Goal: Information Seeking & Learning: Find specific fact

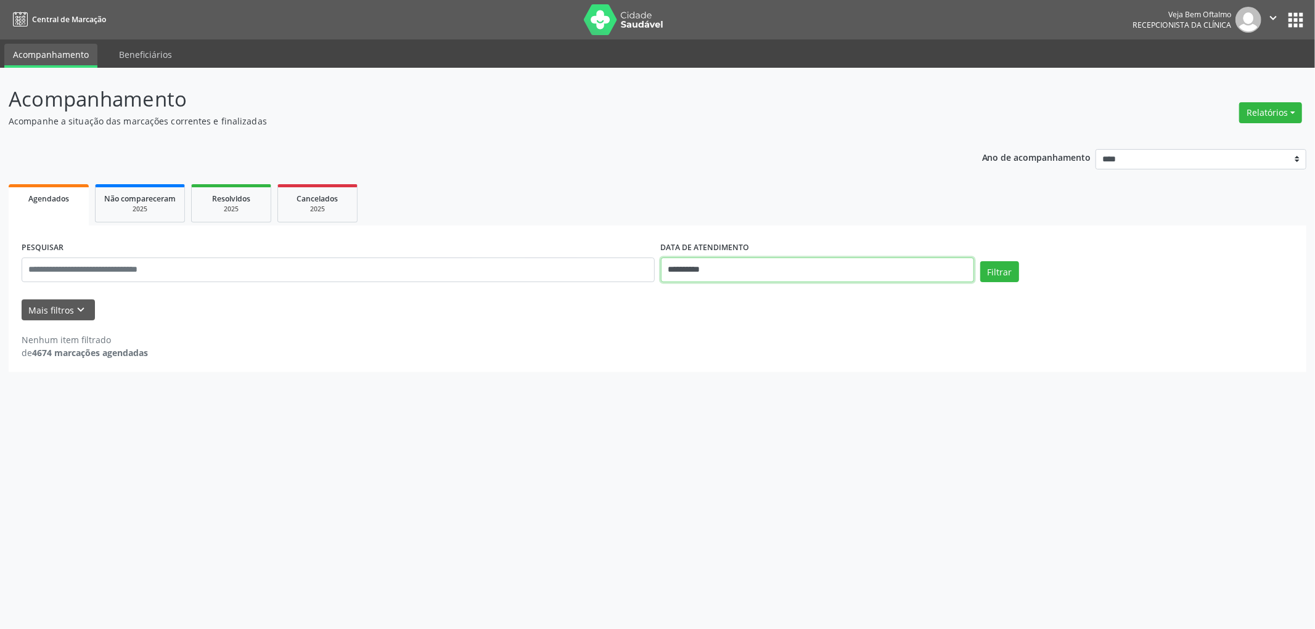
click at [717, 270] on input "**********" at bounding box center [817, 270] width 313 height 25
click at [695, 362] on span "6" at bounding box center [696, 358] width 24 height 24
type input "**********"
click at [695, 360] on span "6" at bounding box center [696, 358] width 24 height 24
click at [1005, 271] on button "Filtrar" at bounding box center [999, 271] width 39 height 21
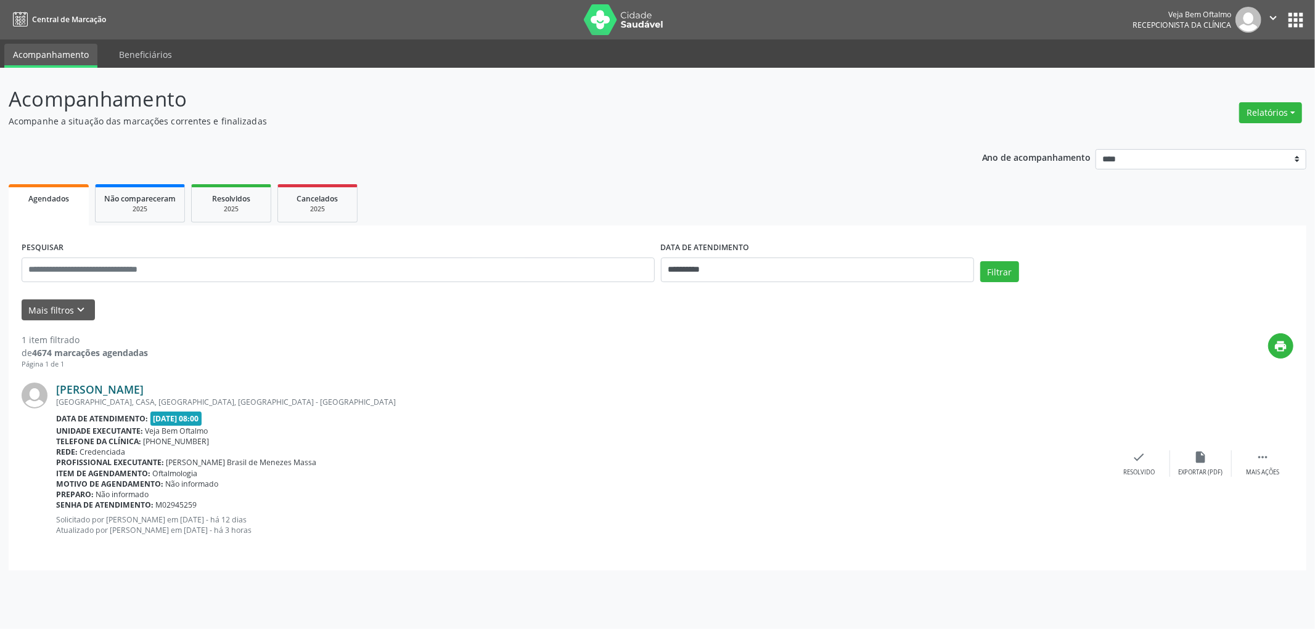
click at [144, 387] on link "[PERSON_NAME]" at bounding box center [100, 390] width 88 height 14
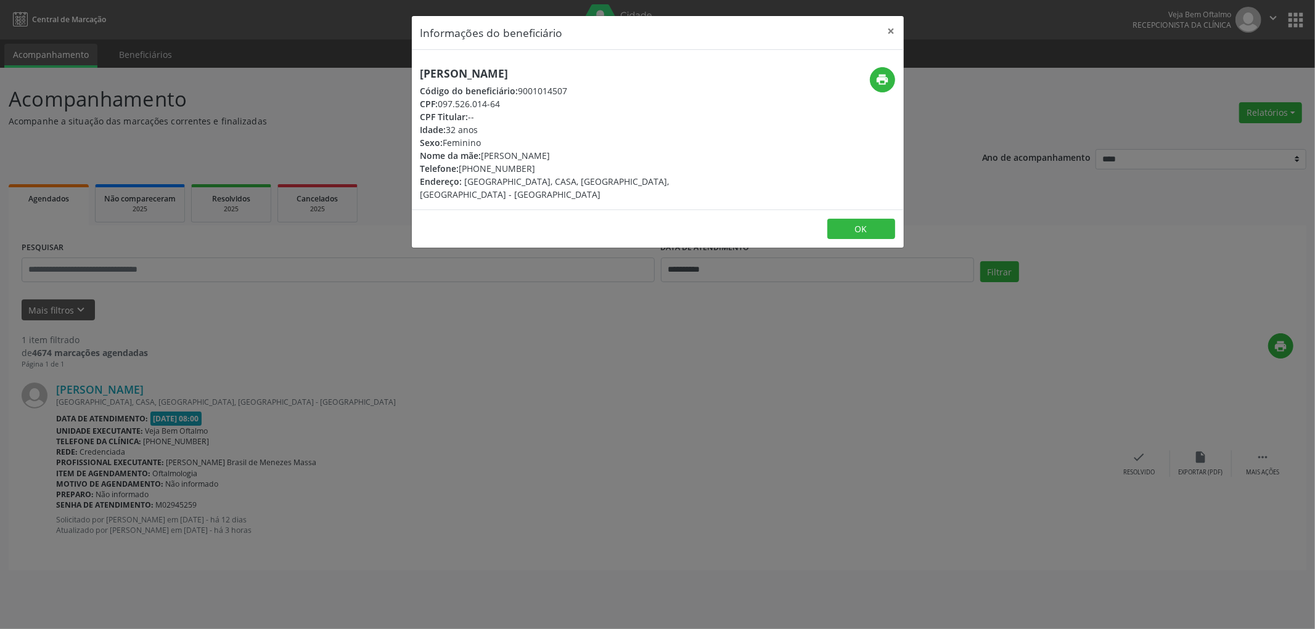
drag, startPoint x: 649, startPoint y: 72, endPoint x: 409, endPoint y: 72, distance: 240.4
click at [409, 72] on div "Informações do beneficiário × [PERSON_NAME] Código do beneficiário: 9001014507 …" at bounding box center [657, 314] width 1315 height 629
copy h5 "[PERSON_NAME]"
drag, startPoint x: 439, startPoint y: 104, endPoint x: 502, endPoint y: 101, distance: 63.5
click at [502, 101] on div "CPF: 097.526.014-64" at bounding box center [575, 103] width 311 height 13
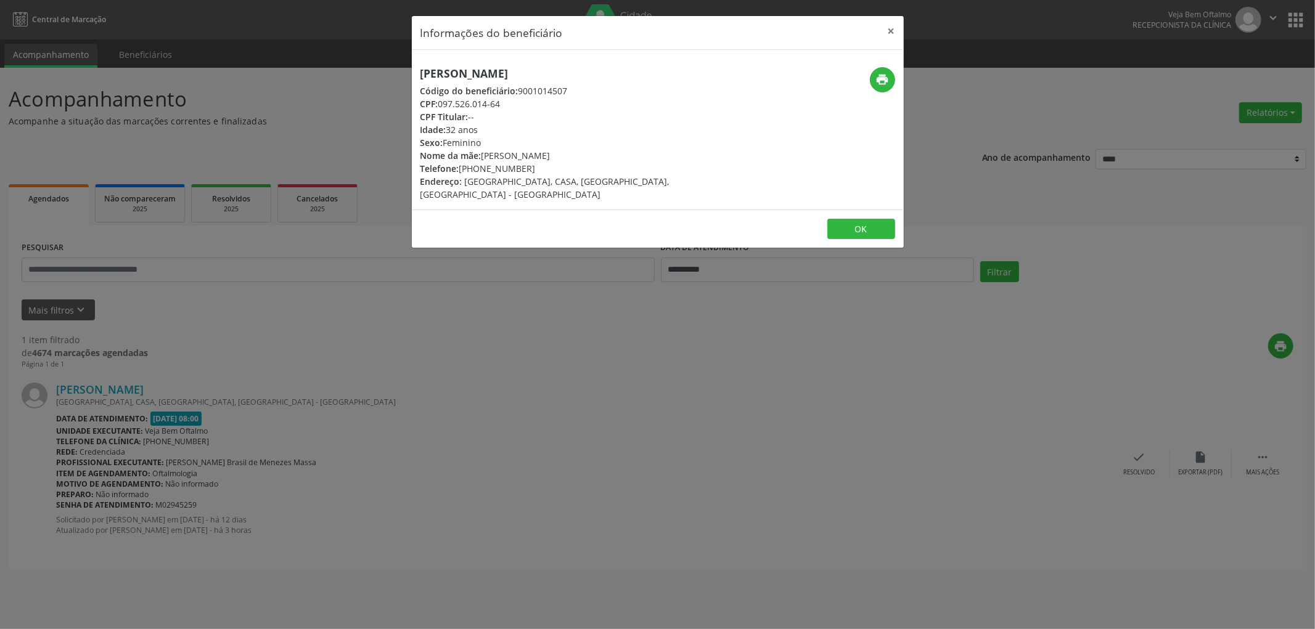
copy div "097.526.014-64"
drag, startPoint x: 479, startPoint y: 167, endPoint x: 525, endPoint y: 166, distance: 45.6
click at [525, 166] on div "Telefone: [PHONE_NUMBER]" at bounding box center [575, 168] width 311 height 13
copy div "98657-0202"
click at [880, 219] on button "OK" at bounding box center [861, 229] width 68 height 21
